Goal: Obtain resource: Download file/media

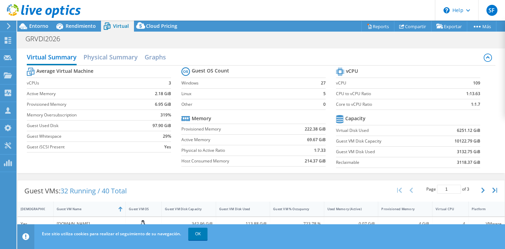
select select "USD"
click at [20, 10] on icon at bounding box center [44, 11] width 74 height 14
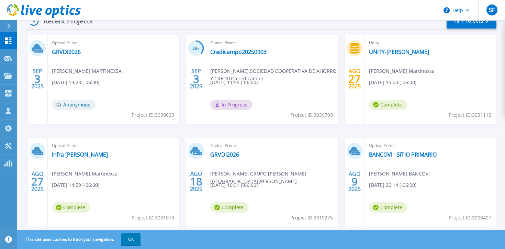
scroll to position [132, 0]
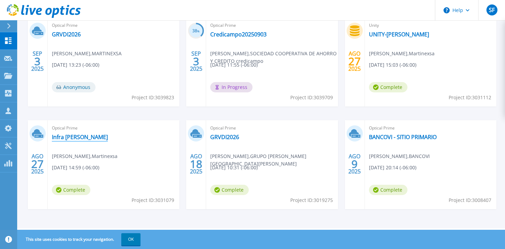
click at [73, 139] on link "Infra [PERSON_NAME]" at bounding box center [80, 137] width 56 height 7
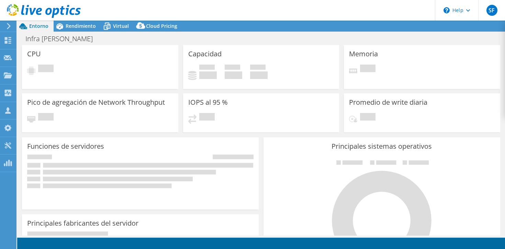
select select "USD"
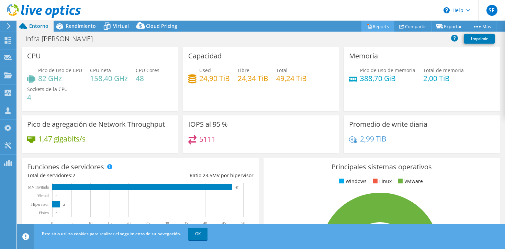
click at [379, 30] on link "Reports" at bounding box center [377, 26] width 33 height 11
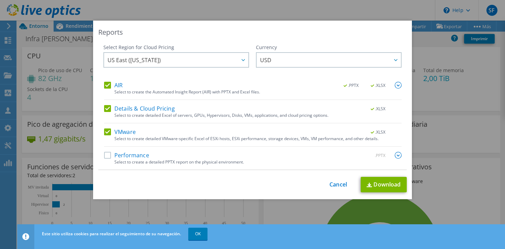
click at [233, 157] on div "Performance .PPTX" at bounding box center [252, 156] width 297 height 8
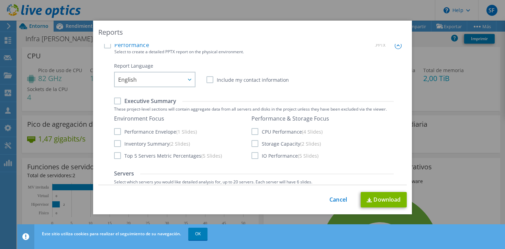
scroll to position [127, 0]
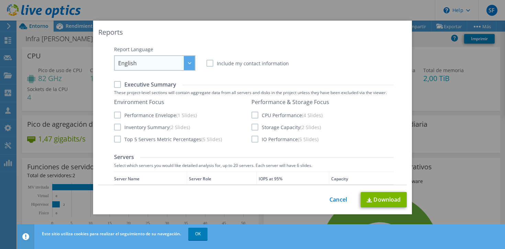
click at [191, 65] on div at bounding box center [189, 63] width 11 height 14
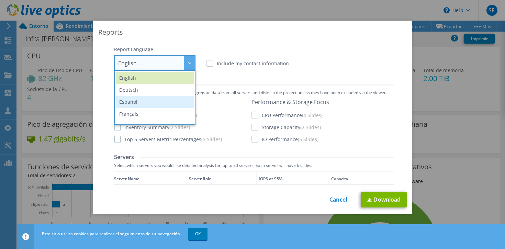
click at [169, 98] on li "Español" at bounding box center [155, 102] width 78 height 12
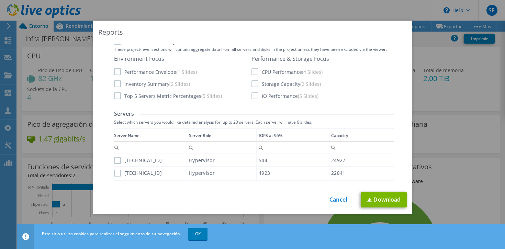
scroll to position [173, 0]
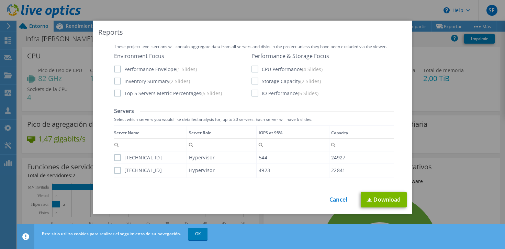
click at [116, 70] on label "Performance Envelope (1 Slides)" at bounding box center [155, 69] width 83 height 7
click at [0, 0] on input "Performance Envelope (1 Slides)" at bounding box center [0, 0] width 0 height 0
click at [258, 70] on label "CPU Performance (4 Slides)" at bounding box center [286, 69] width 71 height 7
click at [0, 0] on input "CPU Performance (4 Slides)" at bounding box center [0, 0] width 0 height 0
click at [258, 81] on label "Storage Capacity (2 Slides)" at bounding box center [285, 81] width 69 height 7
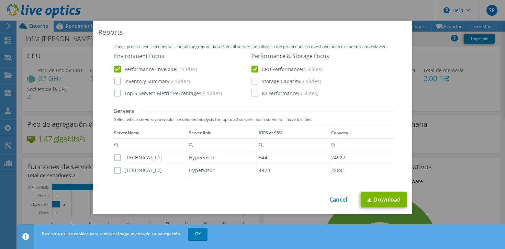
click at [0, 0] on input "Storage Capacity (2 Slides)" at bounding box center [0, 0] width 0 height 0
click at [257, 93] on label "IO Performance (5 Slides)" at bounding box center [284, 93] width 67 height 7
click at [0, 0] on input "IO Performance (5 Slides)" at bounding box center [0, 0] width 0 height 0
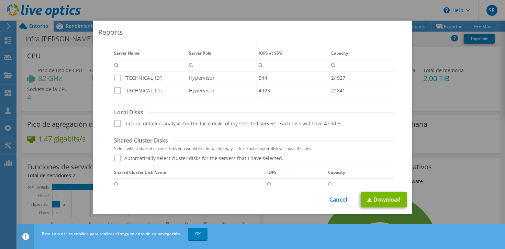
scroll to position [255, 0]
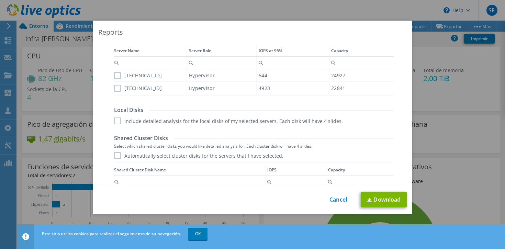
click at [117, 78] on label "[TECHNICAL_ID]" at bounding box center [138, 75] width 48 height 7
click at [0, 0] on input "[TECHNICAL_ID]" at bounding box center [0, 0] width 0 height 0
click at [116, 90] on label "[TECHNICAL_ID]" at bounding box center [138, 88] width 48 height 7
click at [0, 0] on input "[TECHNICAL_ID]" at bounding box center [0, 0] width 0 height 0
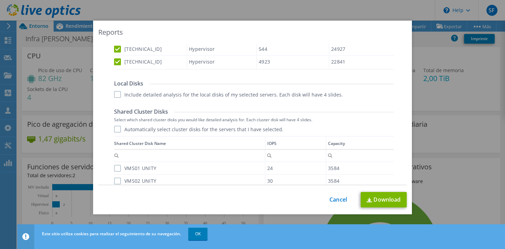
scroll to position [301, 0]
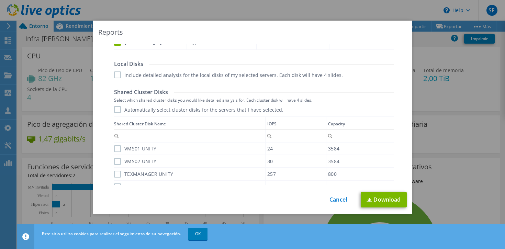
click at [116, 76] on label "Include detailed analysis for the local disks of my selected servers. Each disk…" at bounding box center [228, 74] width 229 height 7
click at [0, 0] on input "Include detailed analysis for the local disks of my selected servers. Each disk…" at bounding box center [0, 0] width 0 height 0
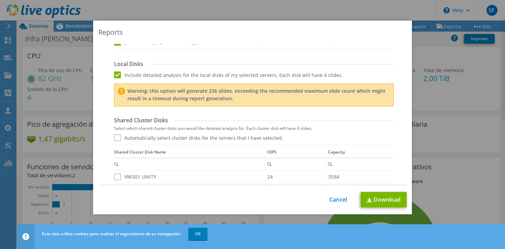
click at [115, 73] on label "Include detailed analysis for the local disks of my selected servers. Each disk…" at bounding box center [228, 74] width 229 height 7
click at [0, 0] on input "Include detailed analysis for the local disks of my selected servers. Each disk…" at bounding box center [0, 0] width 0 height 0
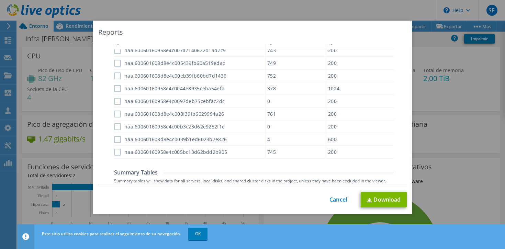
scroll to position [432, 0]
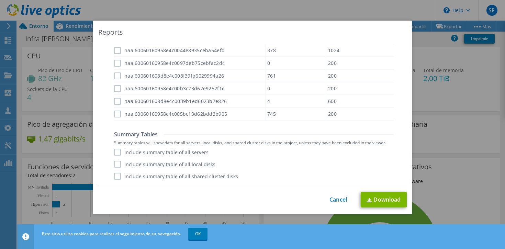
click at [118, 152] on label "Include summary table of all servers" at bounding box center [161, 152] width 94 height 7
click at [0, 0] on input "Include summary table of all servers" at bounding box center [0, 0] width 0 height 0
click at [121, 167] on label "Include summary table of all local disks" at bounding box center [164, 164] width 101 height 7
click at [0, 0] on input "Include summary table of all local disks" at bounding box center [0, 0] width 0 height 0
click at [120, 175] on label "Include summary table of all shared cluster disks" at bounding box center [176, 176] width 124 height 7
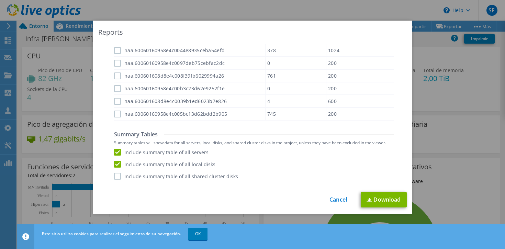
click at [0, 0] on input "Include summary table of all shared cluster disks" at bounding box center [0, 0] width 0 height 0
click at [382, 195] on link "Download" at bounding box center [384, 199] width 46 height 15
click at [340, 201] on link "Cancel" at bounding box center [338, 199] width 18 height 7
